Goal: Task Accomplishment & Management: Manage account settings

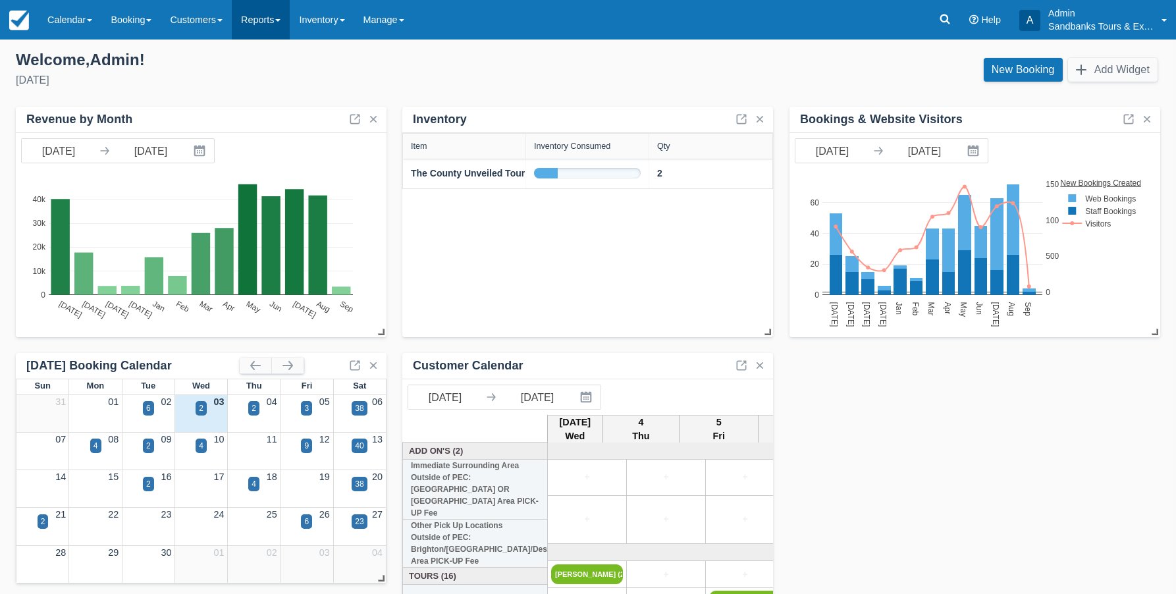
click at [286, 22] on link "Reports" at bounding box center [261, 19] width 58 height 39
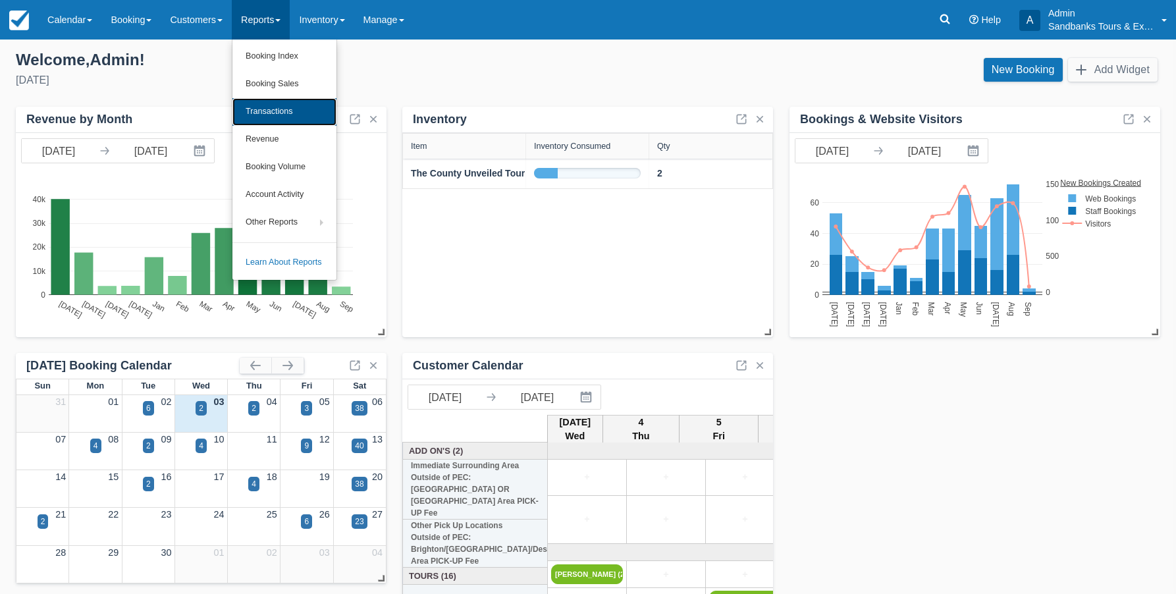
click at [267, 107] on link "Transactions" at bounding box center [284, 112] width 104 height 28
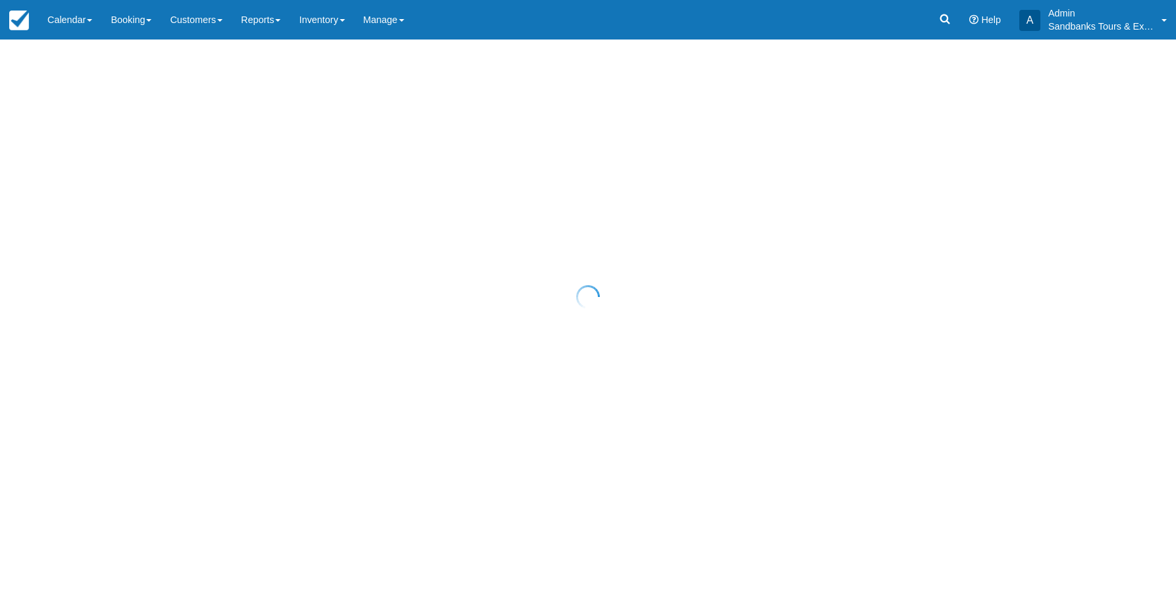
select select "10"
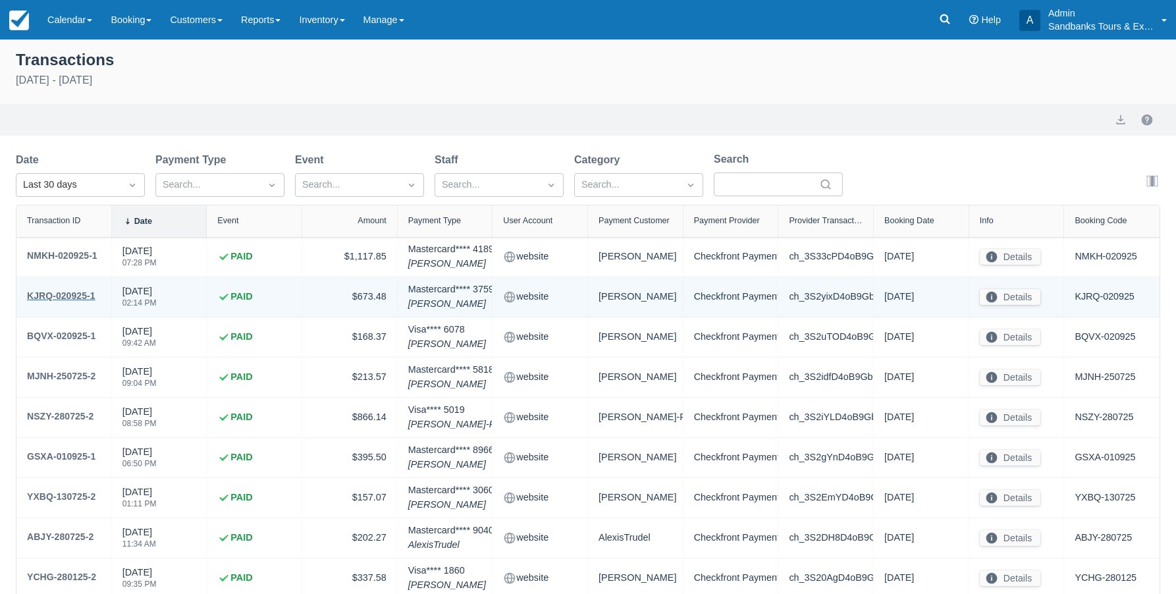
click at [66, 294] on div "KJRQ-020925-1" at bounding box center [61, 296] width 68 height 16
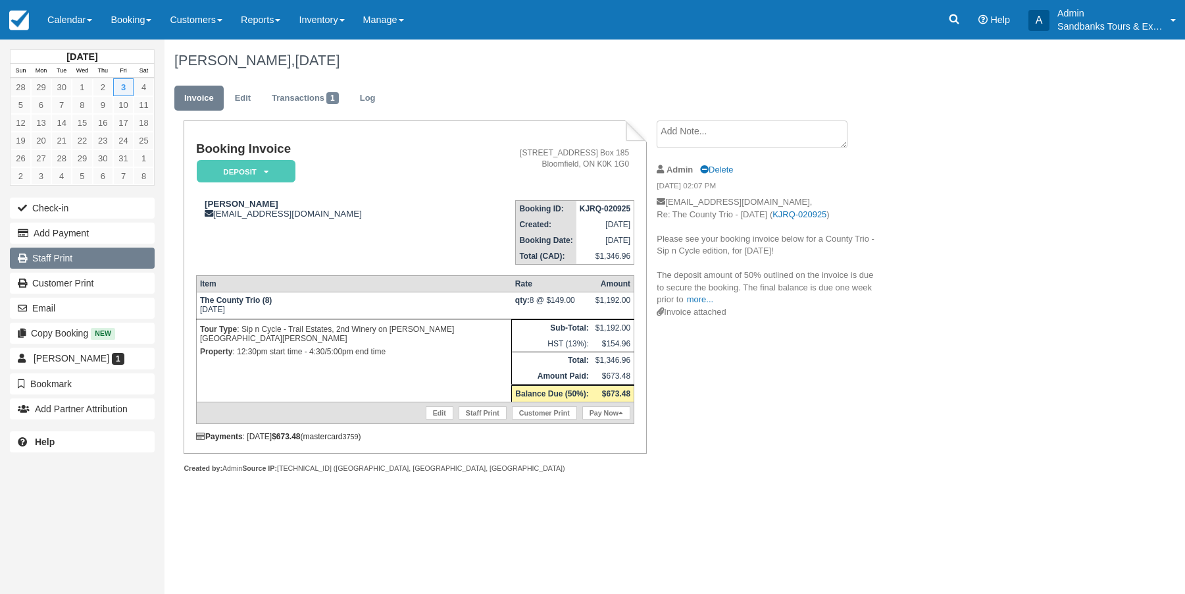
click at [61, 259] on link "Staff Print" at bounding box center [82, 257] width 145 height 21
click at [290, 17] on link "Reports" at bounding box center [261, 19] width 58 height 39
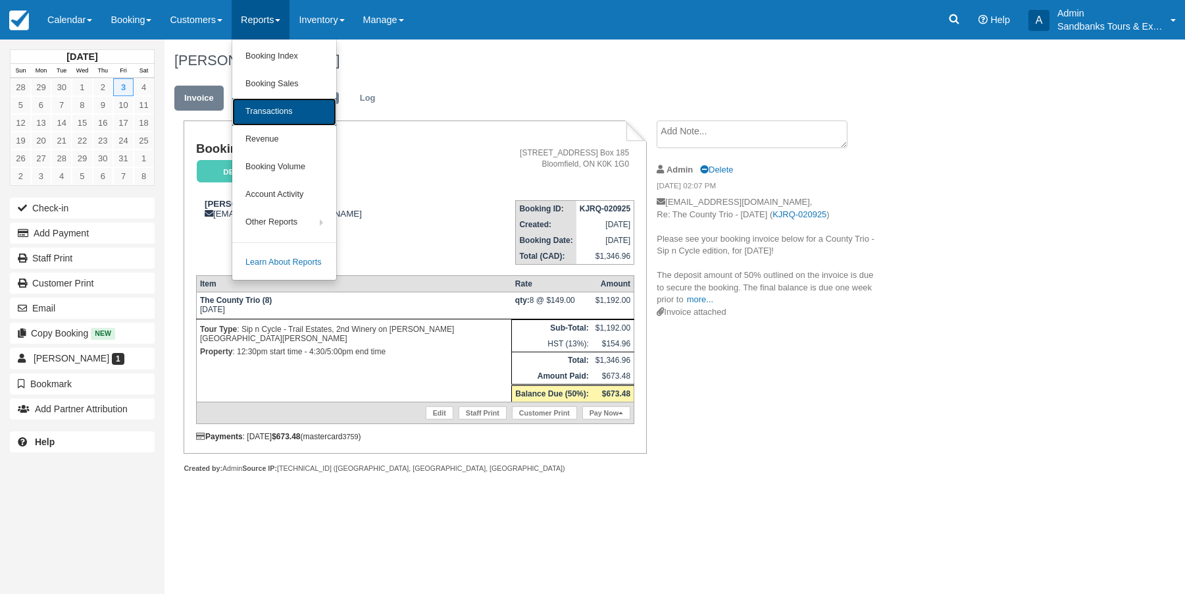
click at [271, 118] on link "Transactions" at bounding box center [284, 112] width 104 height 28
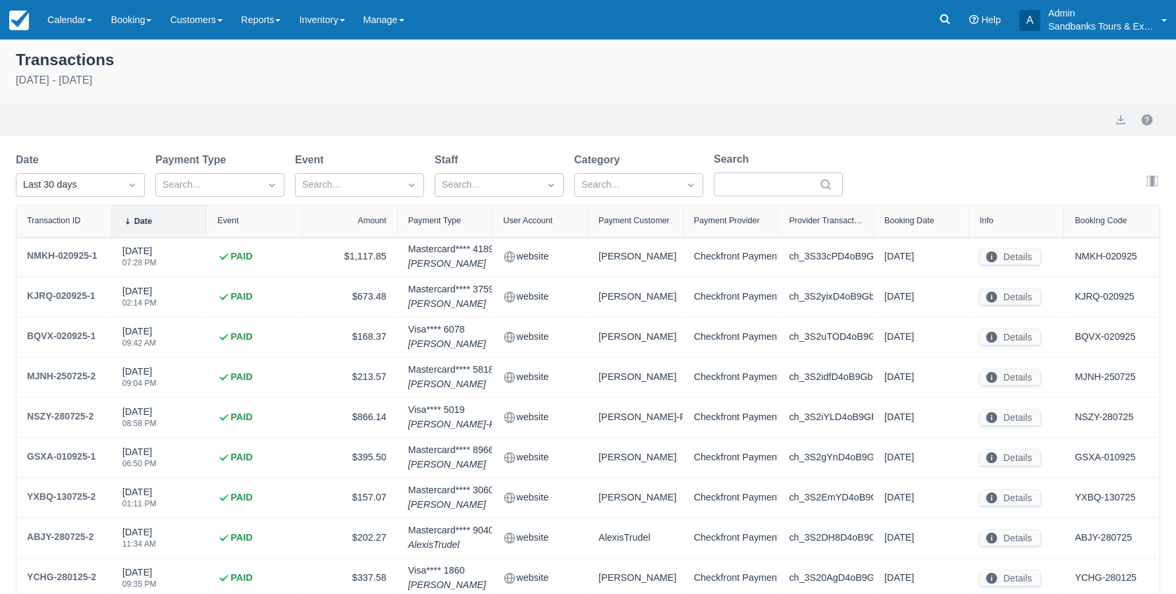
select select "10"
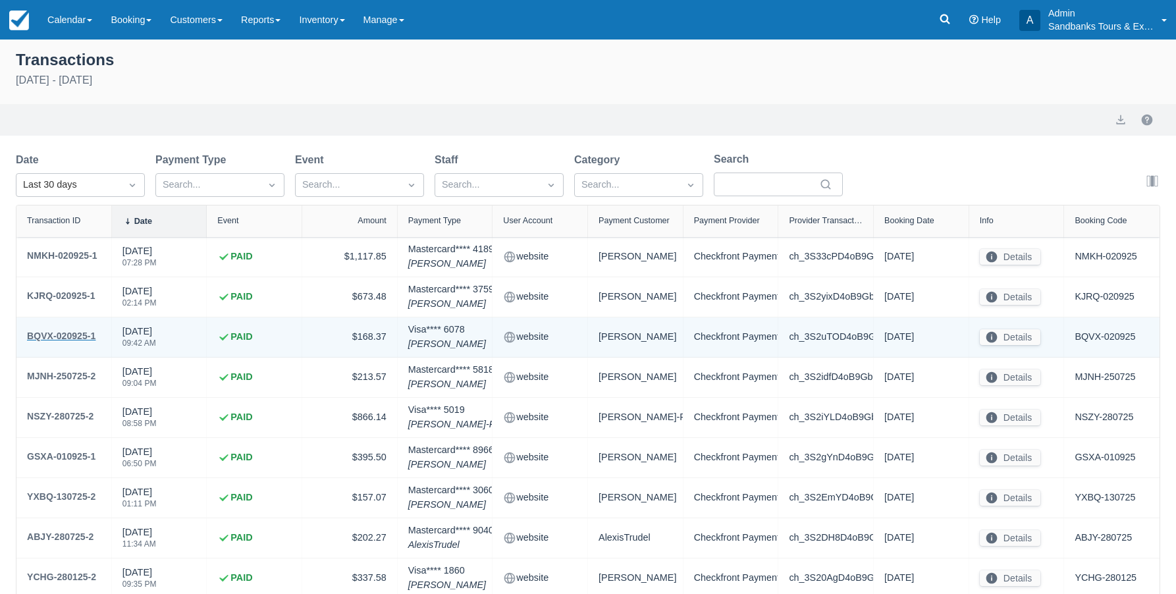
click at [55, 336] on div "BQVX-020925-1" at bounding box center [61, 336] width 68 height 16
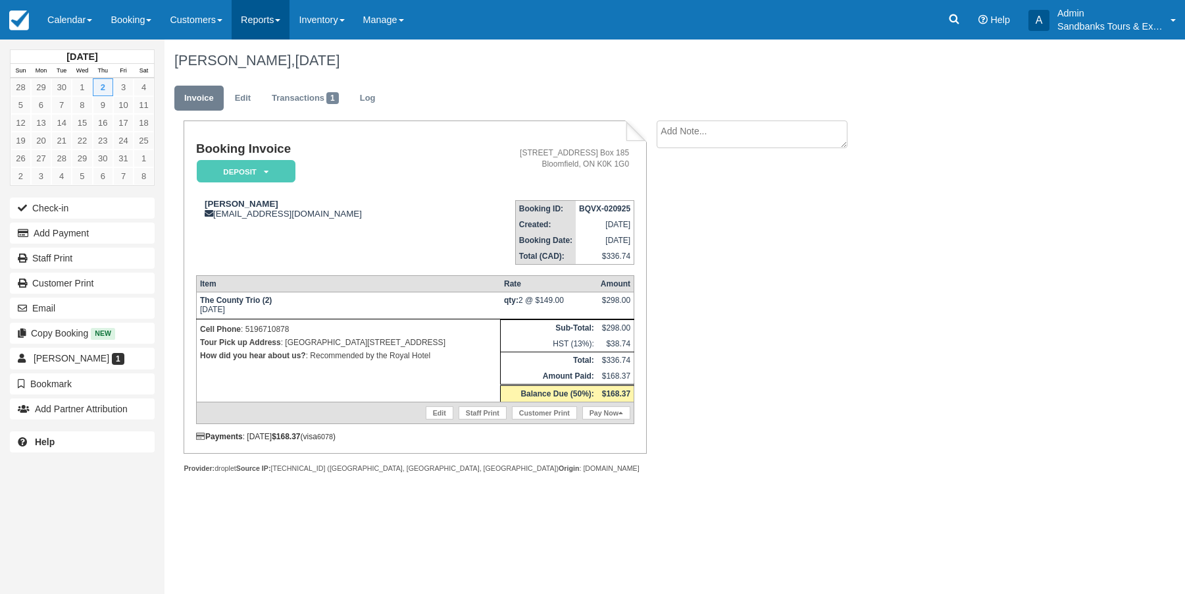
click at [290, 20] on link "Reports" at bounding box center [261, 19] width 58 height 39
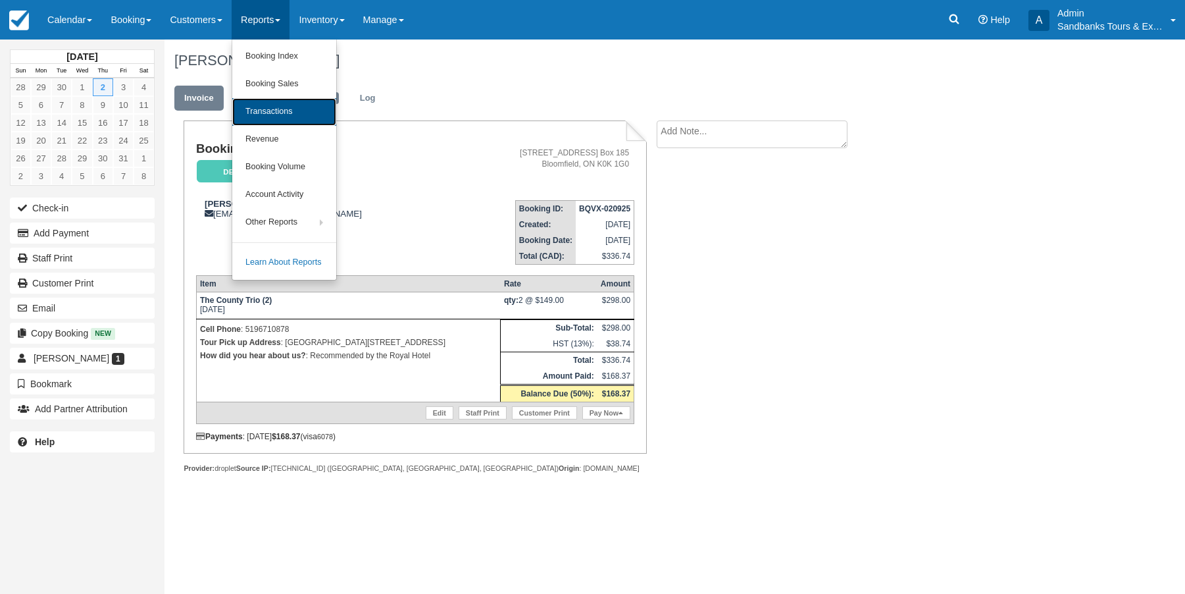
click at [285, 112] on link "Transactions" at bounding box center [284, 112] width 104 height 28
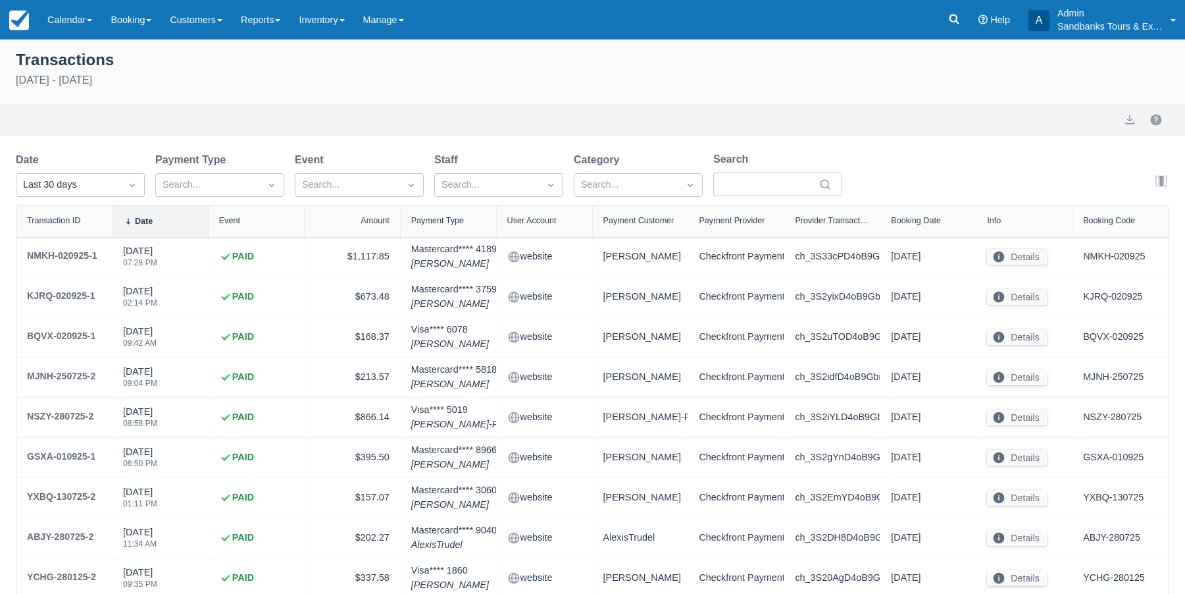
select select "10"
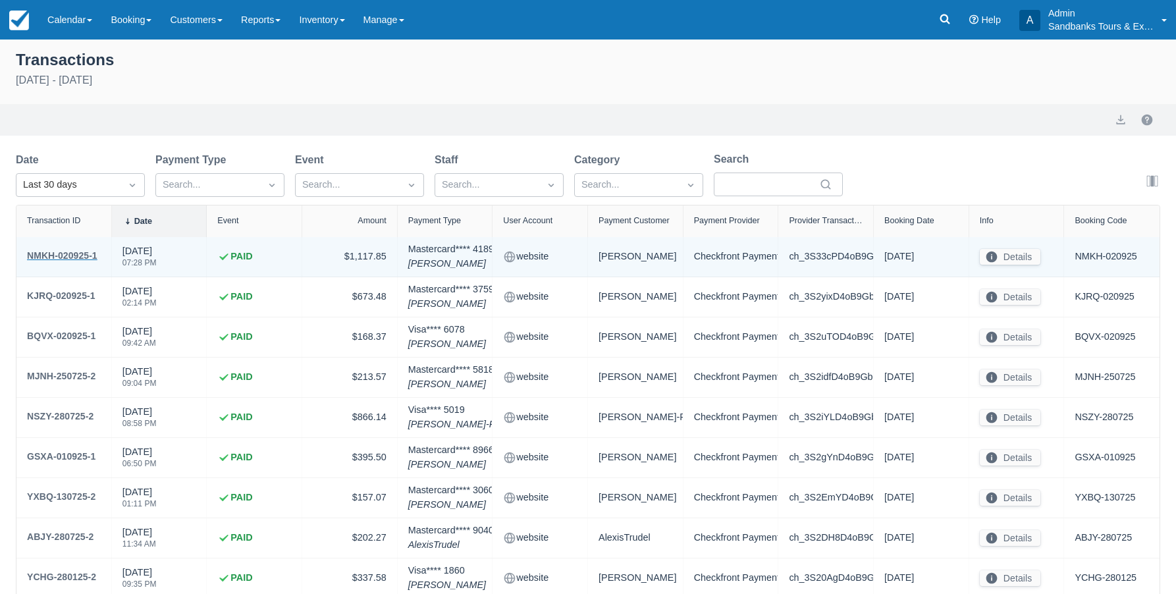
click at [59, 257] on div "NMKH-020925-1" at bounding box center [62, 255] width 70 height 16
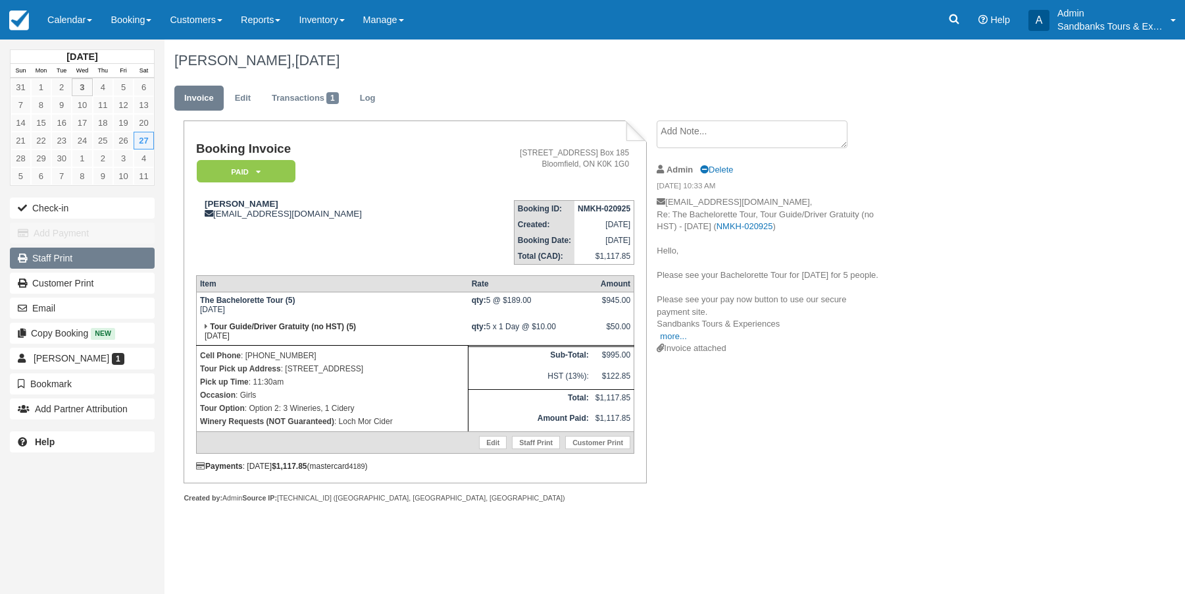
click at [62, 263] on link "Staff Print" at bounding box center [82, 257] width 145 height 21
click at [27, 28] on img at bounding box center [19, 21] width 20 height 20
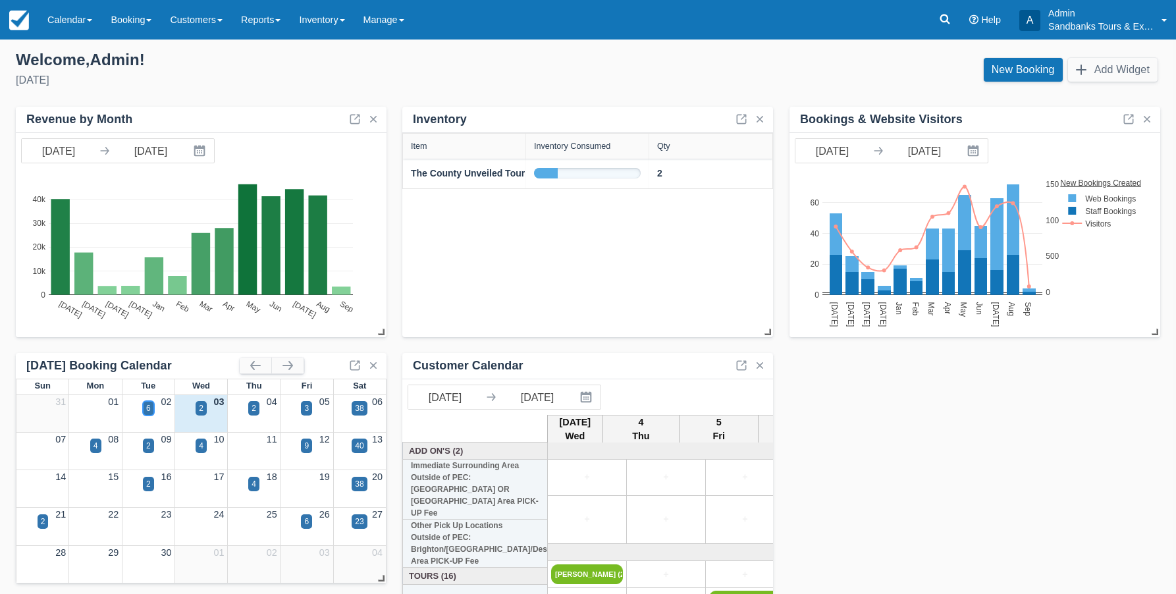
click at [149, 405] on div "6" at bounding box center [148, 408] width 5 height 12
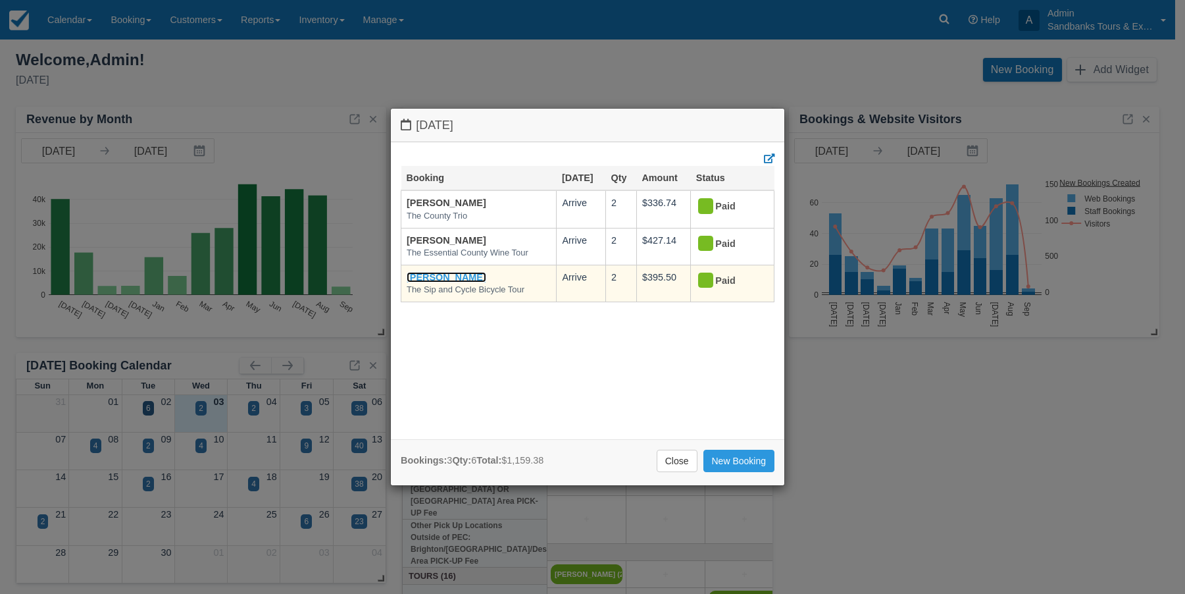
click at [465, 278] on link "[PERSON_NAME]" at bounding box center [447, 277] width 80 height 11
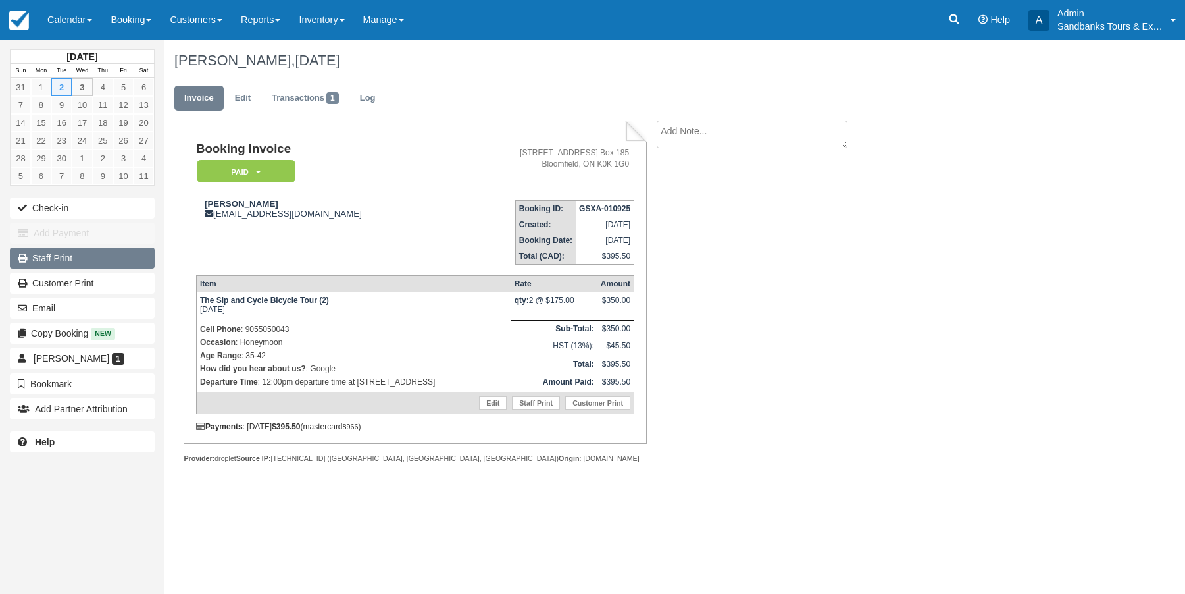
click at [69, 263] on link "Staff Print" at bounding box center [82, 257] width 145 height 21
click at [19, 26] on img at bounding box center [19, 21] width 20 height 20
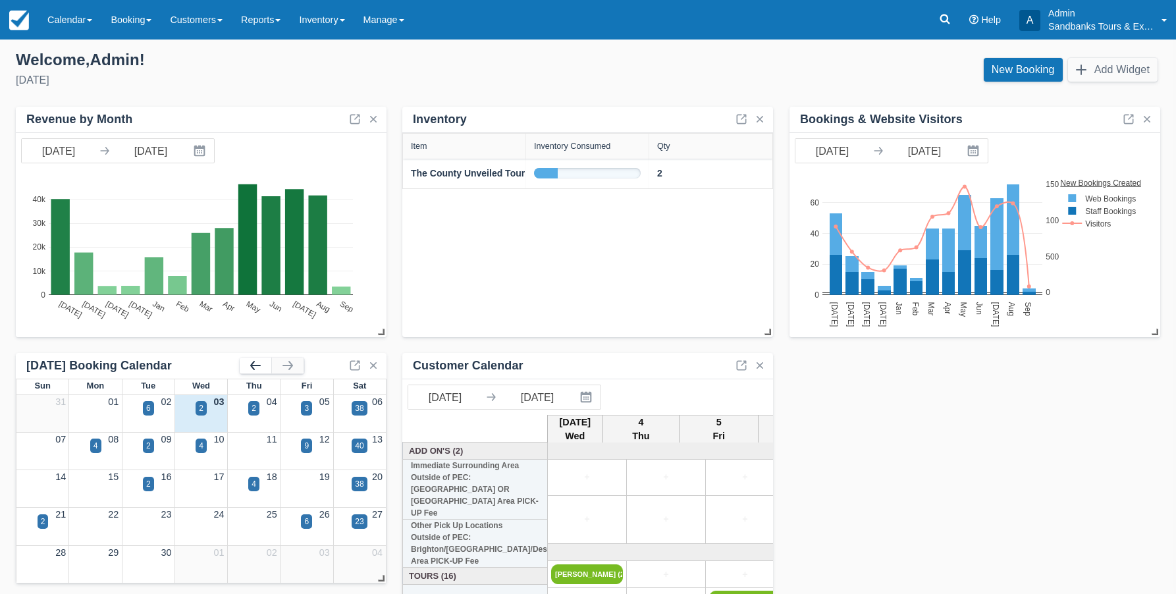
click at [255, 361] on button "button" at bounding box center [256, 365] width 32 height 16
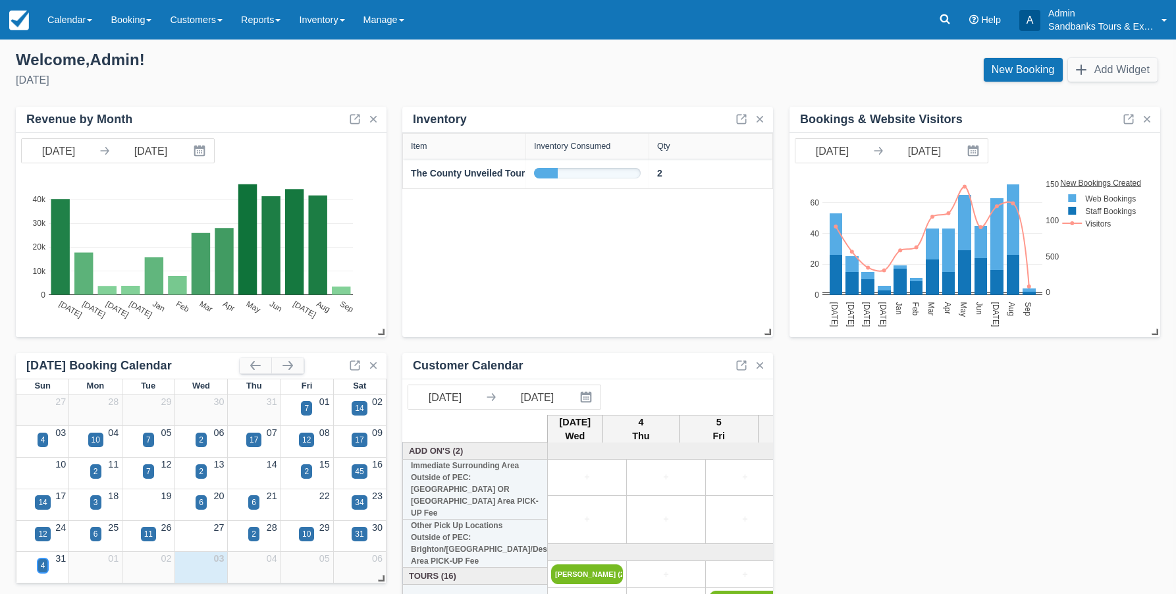
click at [43, 565] on div "4" at bounding box center [43, 565] width 5 height 12
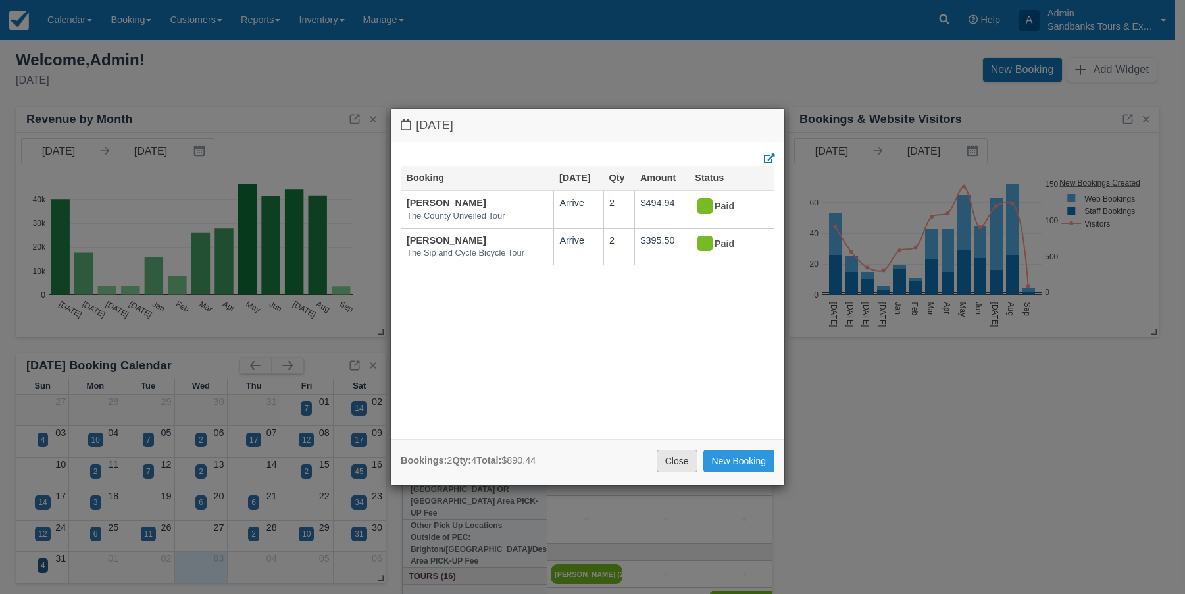
click at [686, 457] on link "Close" at bounding box center [677, 461] width 41 height 22
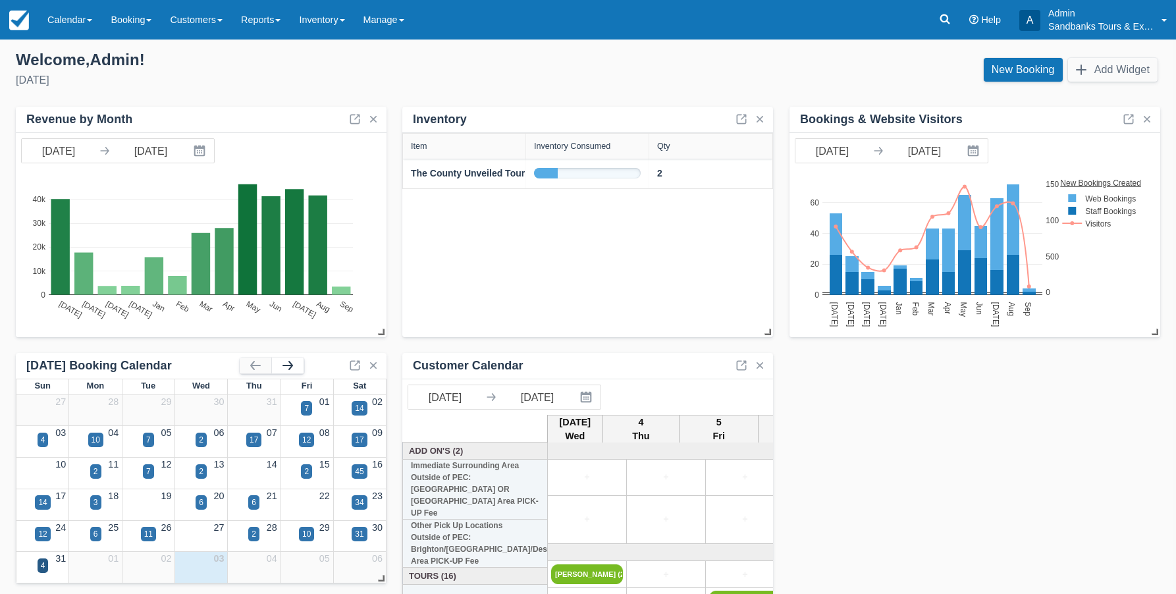
click at [291, 367] on button "button" at bounding box center [288, 365] width 32 height 16
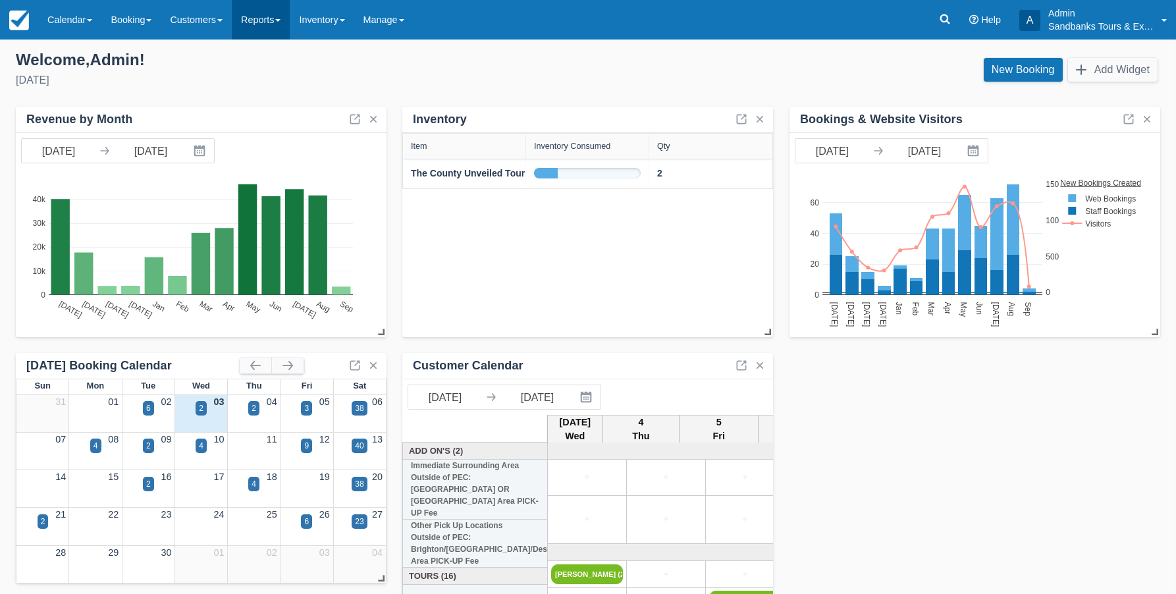
click at [265, 18] on link "Reports" at bounding box center [261, 19] width 58 height 39
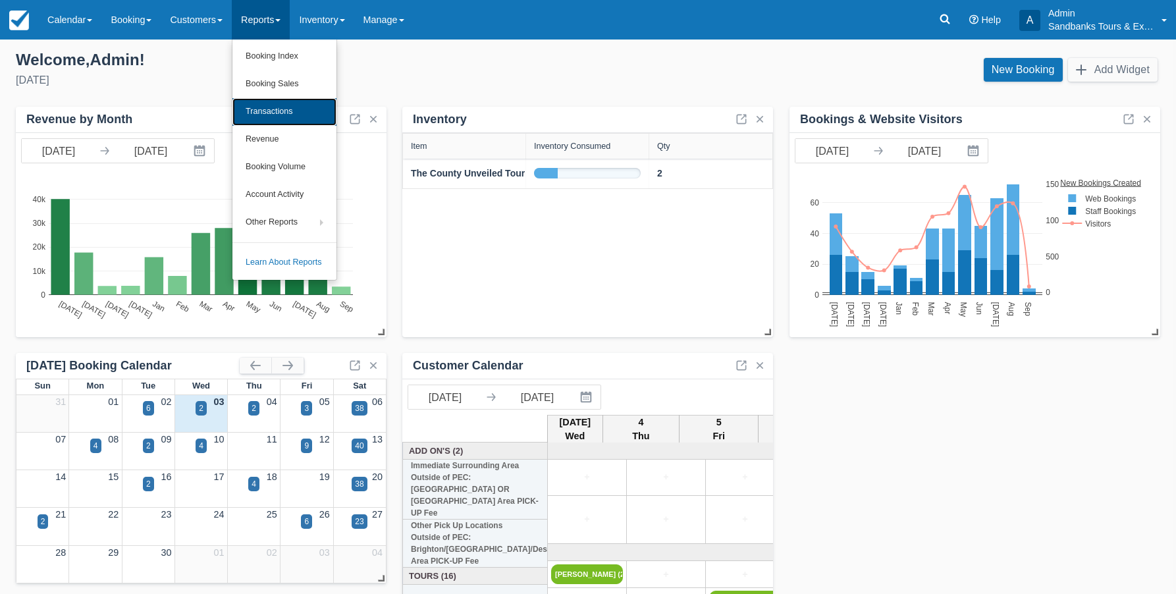
click at [281, 112] on link "Transactions" at bounding box center [284, 112] width 104 height 28
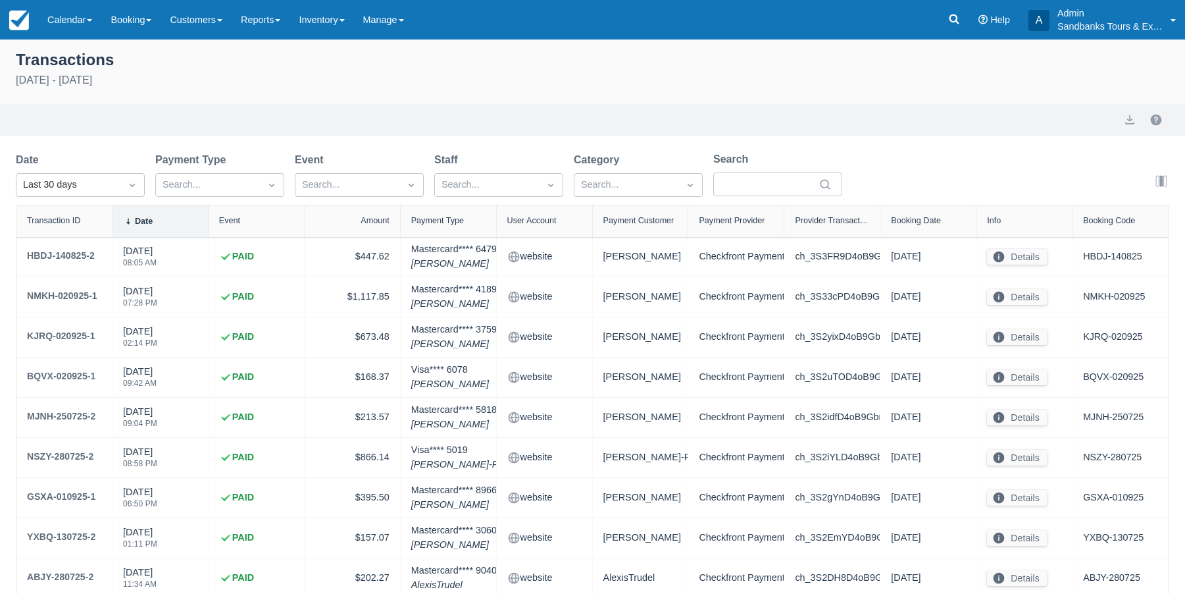
select select "10"
